Goal: Transaction & Acquisition: Purchase product/service

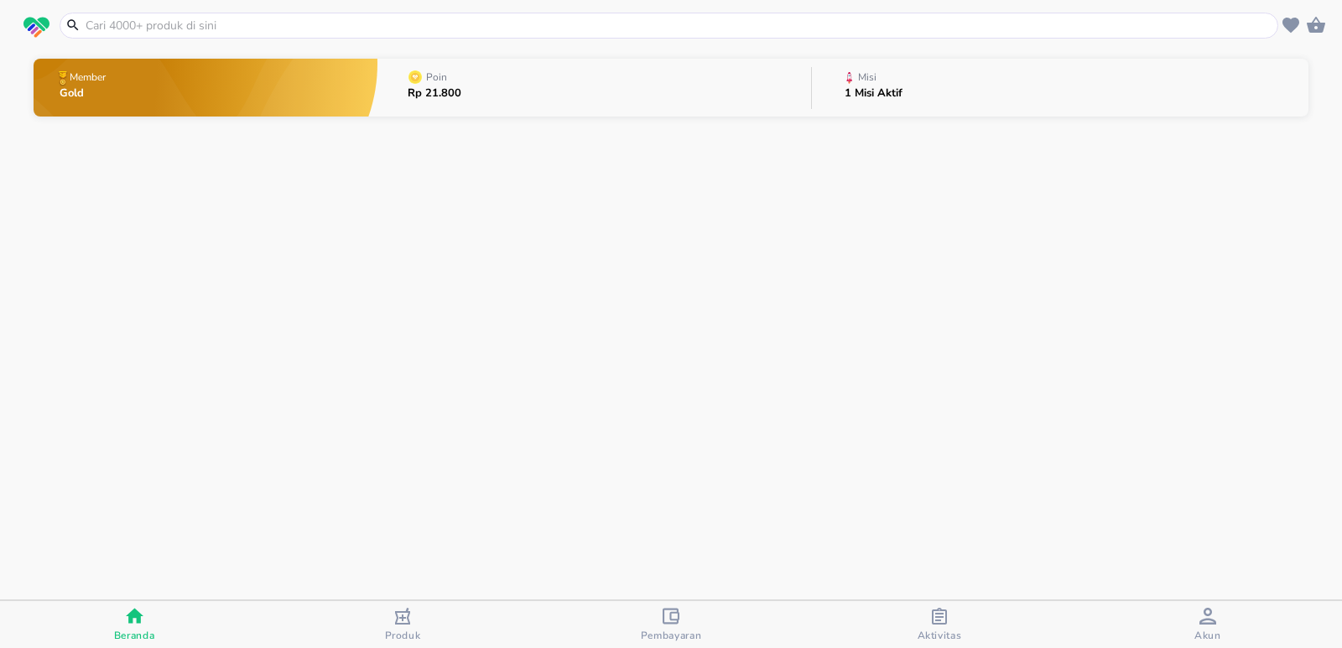
click at [670, 629] on span "Pembayaran" at bounding box center [671, 635] width 61 height 13
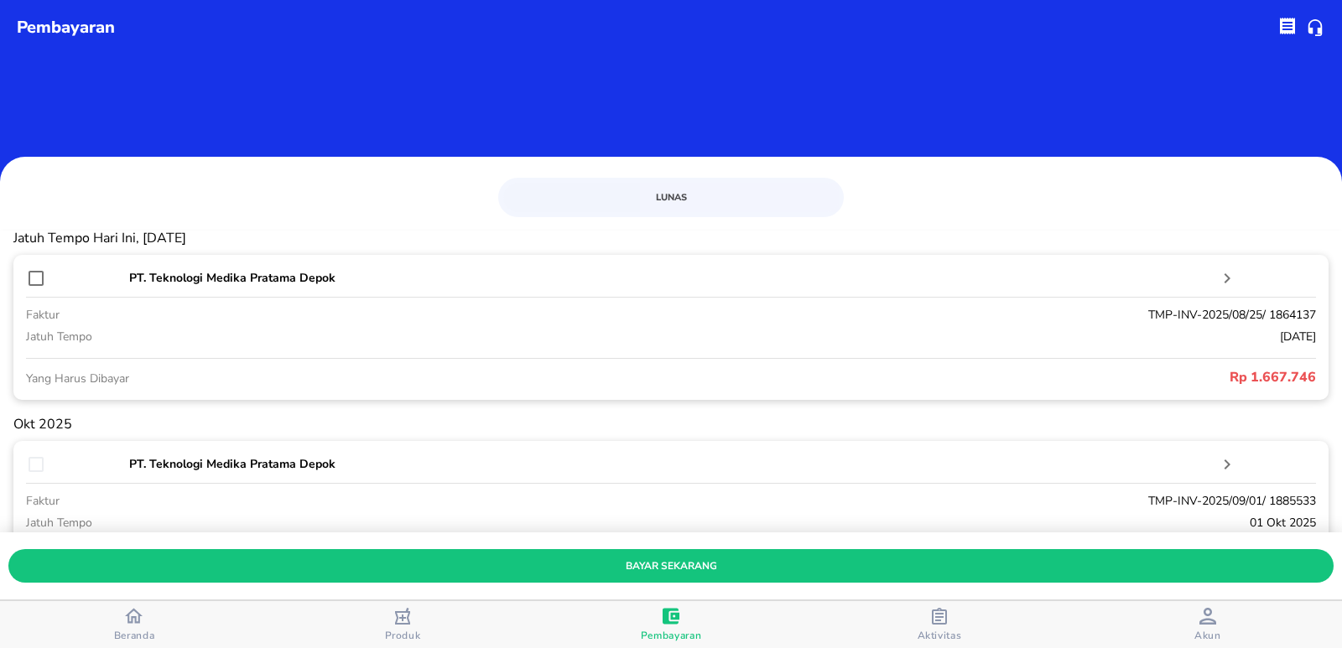
click at [33, 279] on input "checkbox" at bounding box center [36, 278] width 20 height 20
checkbox input "true"
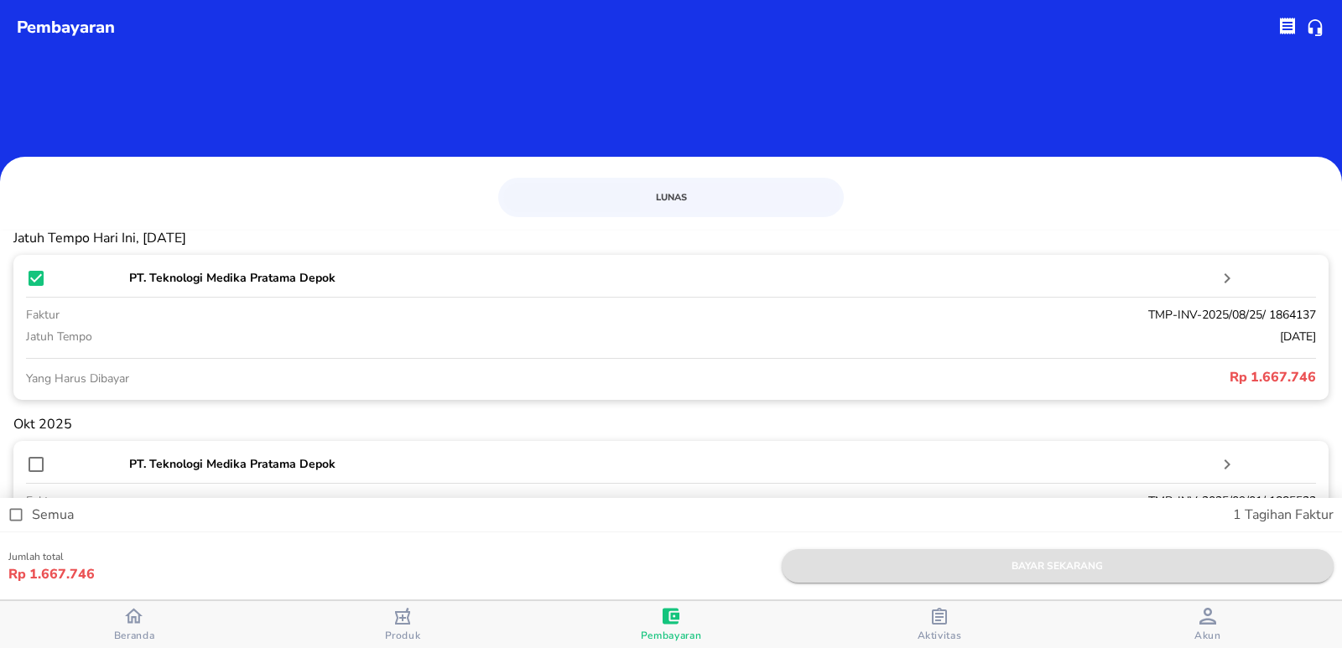
click at [962, 566] on span "bayar sekarang" at bounding box center [1057, 567] width 525 height 18
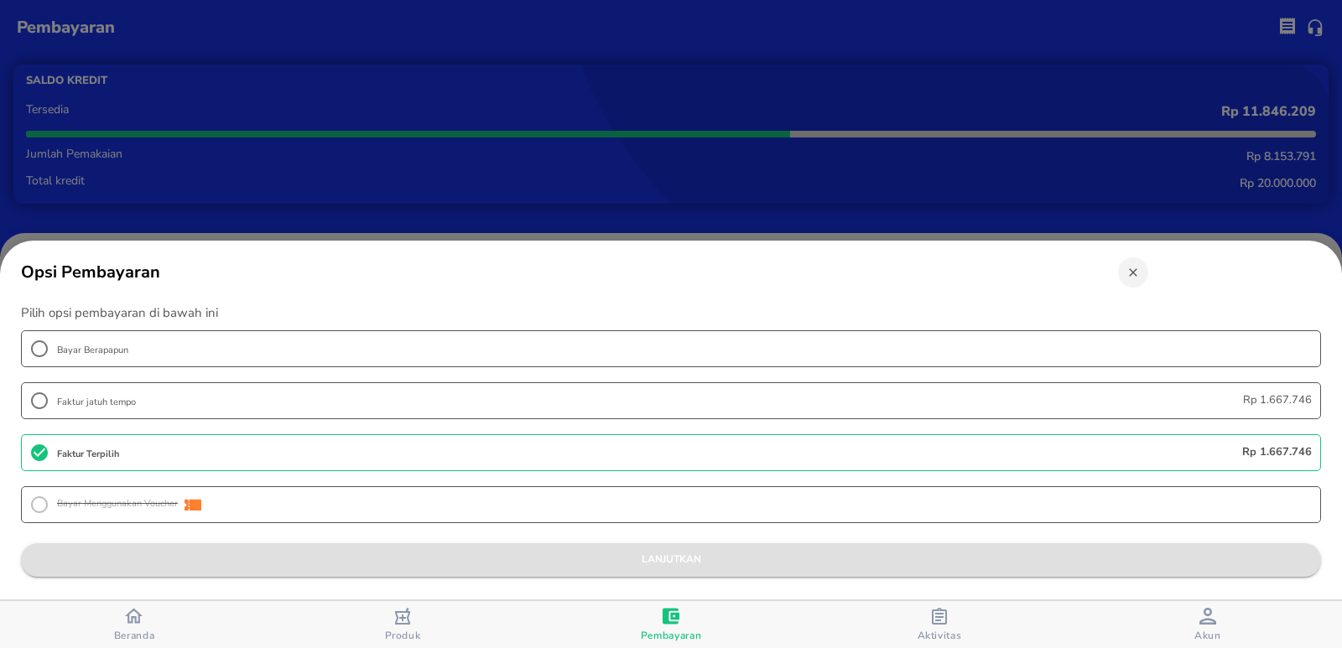
click at [691, 564] on span "lanjutkan" at bounding box center [670, 560] width 1273 height 18
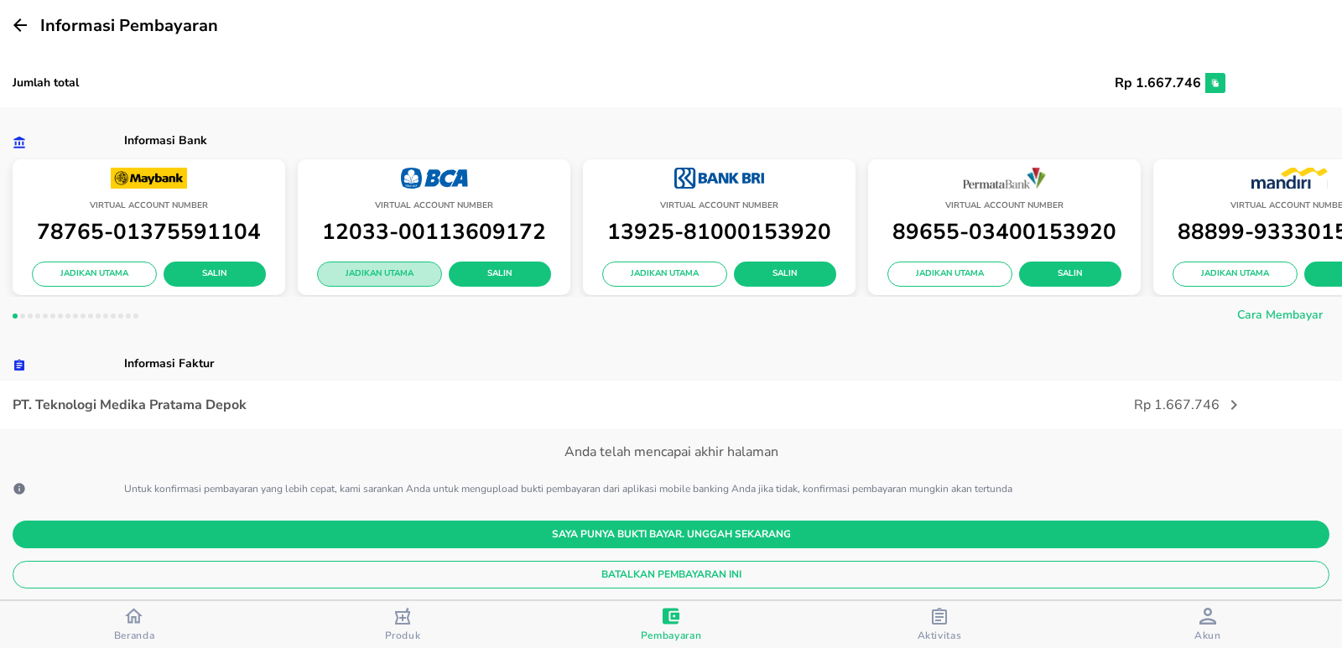
click at [350, 274] on span "Jadikan Utama" at bounding box center [379, 274] width 98 height 15
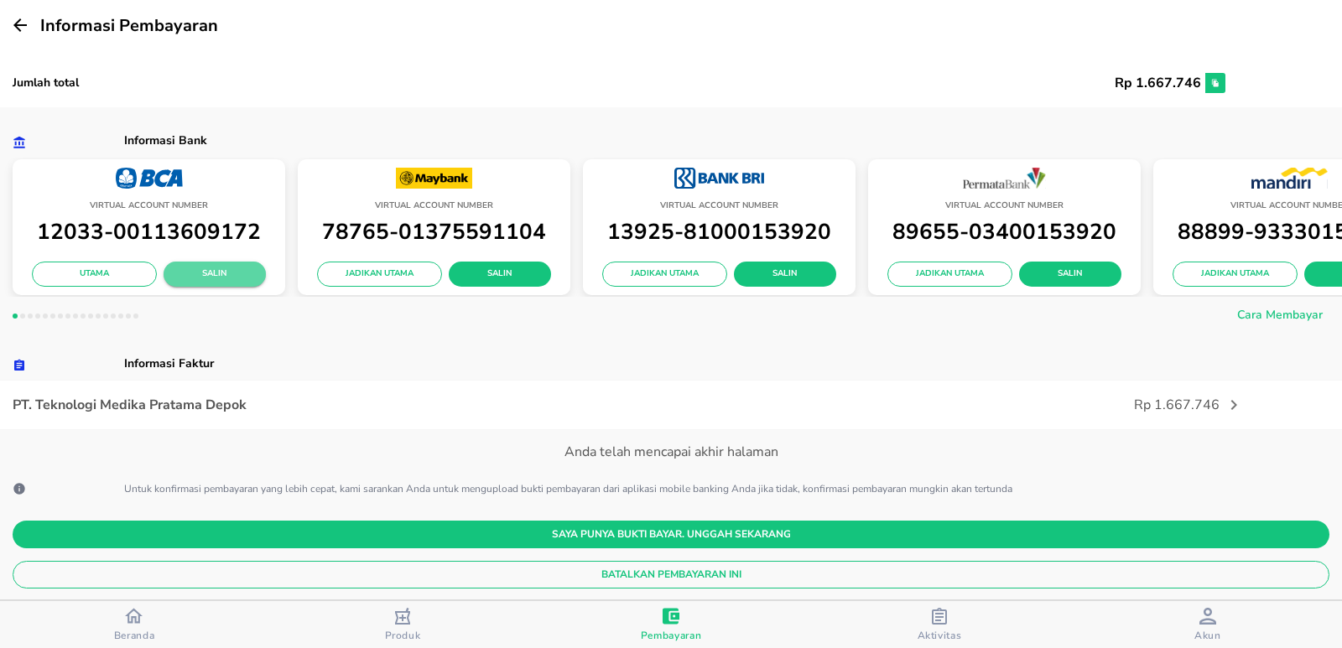
click at [223, 265] on button "Salin" at bounding box center [215, 274] width 102 height 25
